Goal: Find specific page/section: Find specific page/section

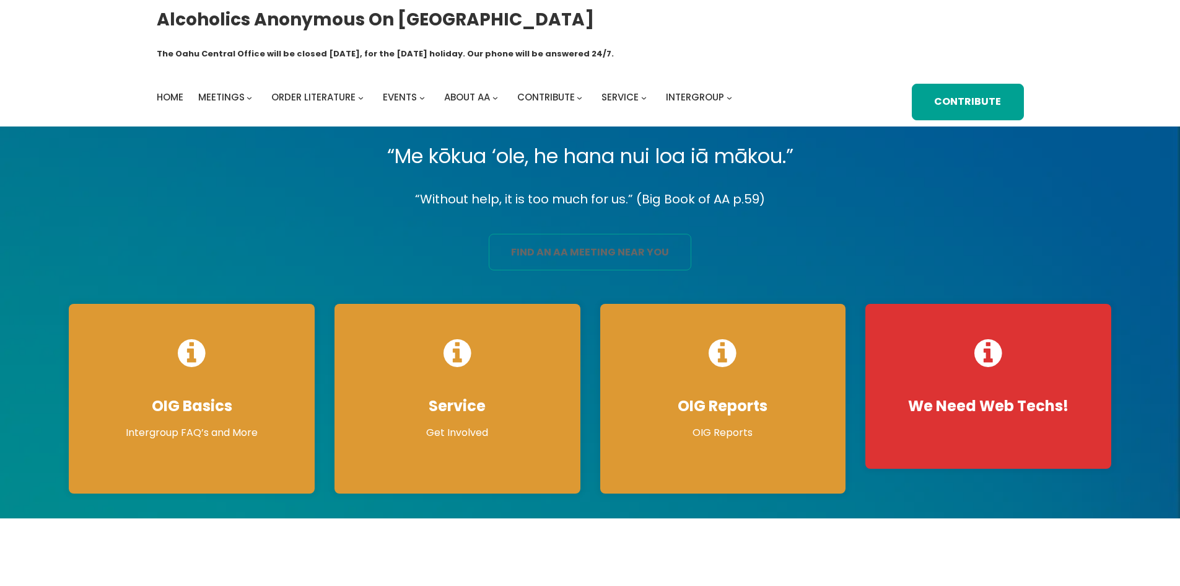
click at [591, 234] on link "find an aa meeting near you" at bounding box center [590, 252] width 203 height 37
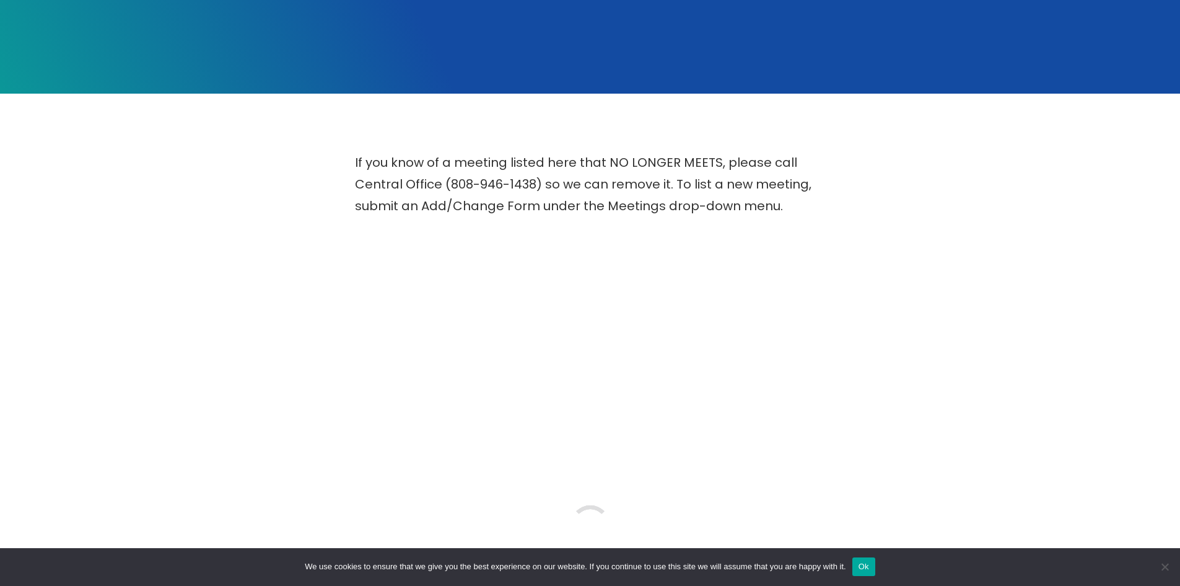
scroll to position [310, 0]
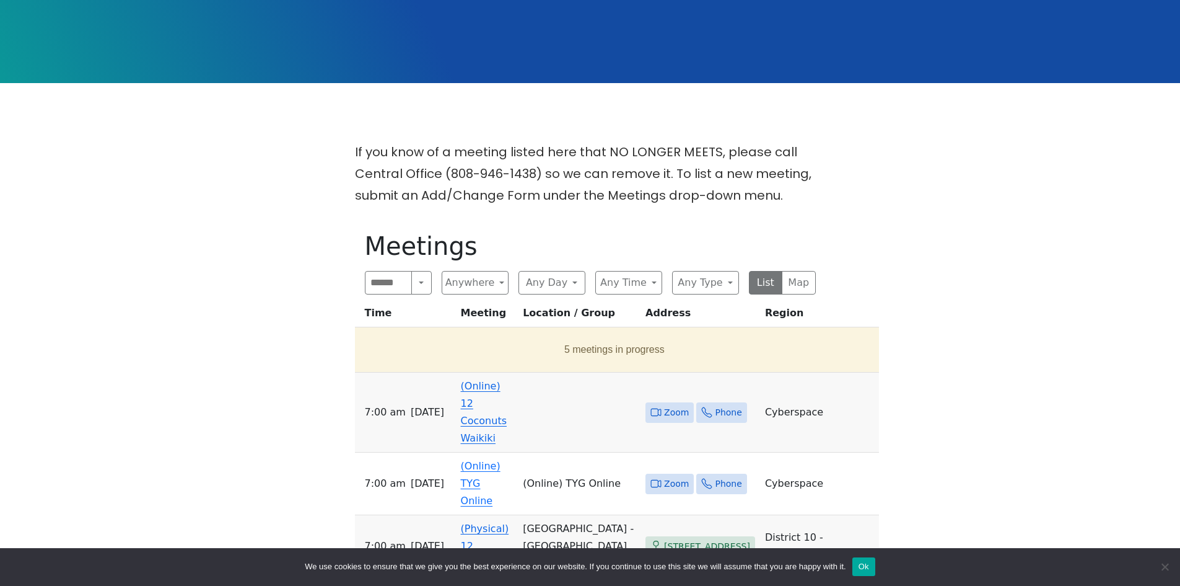
click at [486, 380] on link "(Online) 12 Coconuts Waikiki" at bounding box center [484, 412] width 46 height 64
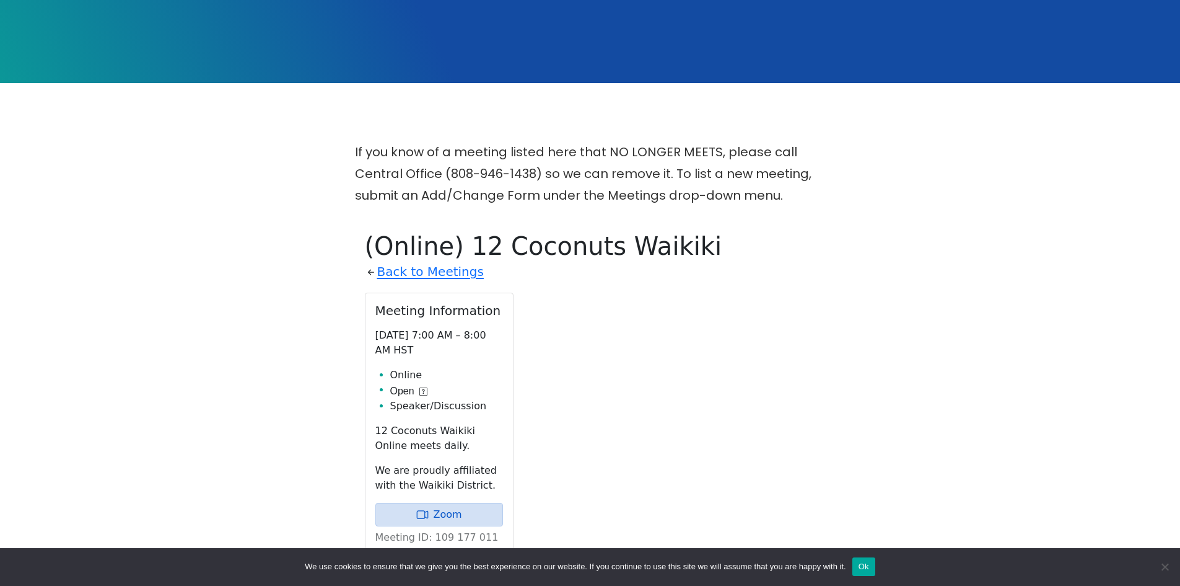
scroll to position [504, 0]
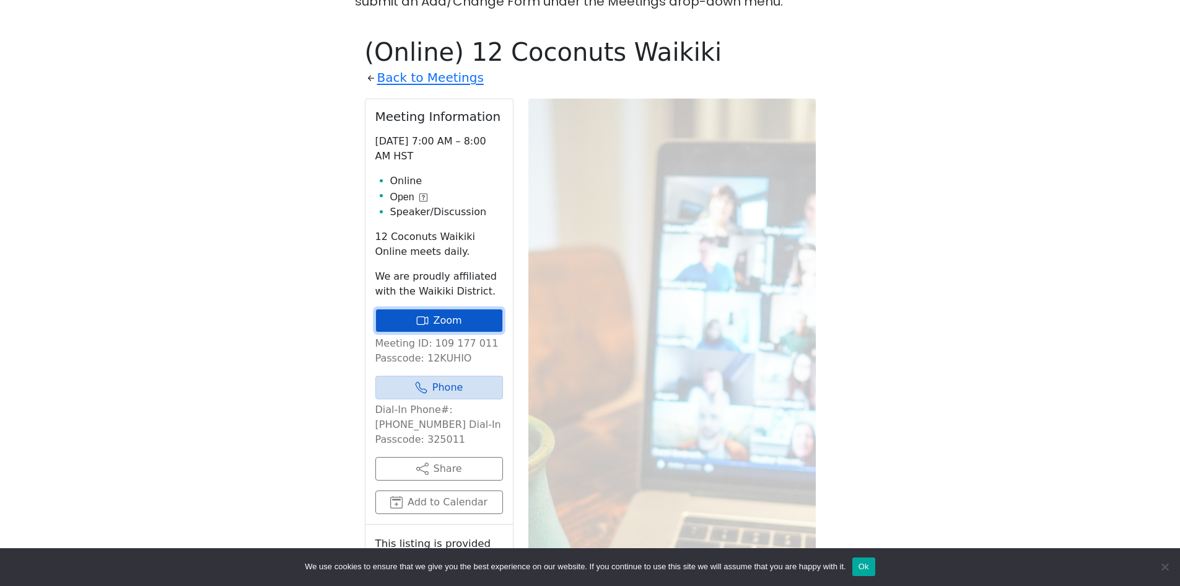
click at [451, 309] on link "Zoom" at bounding box center [439, 321] width 128 height 24
